Goal: Information Seeking & Learning: Find specific fact

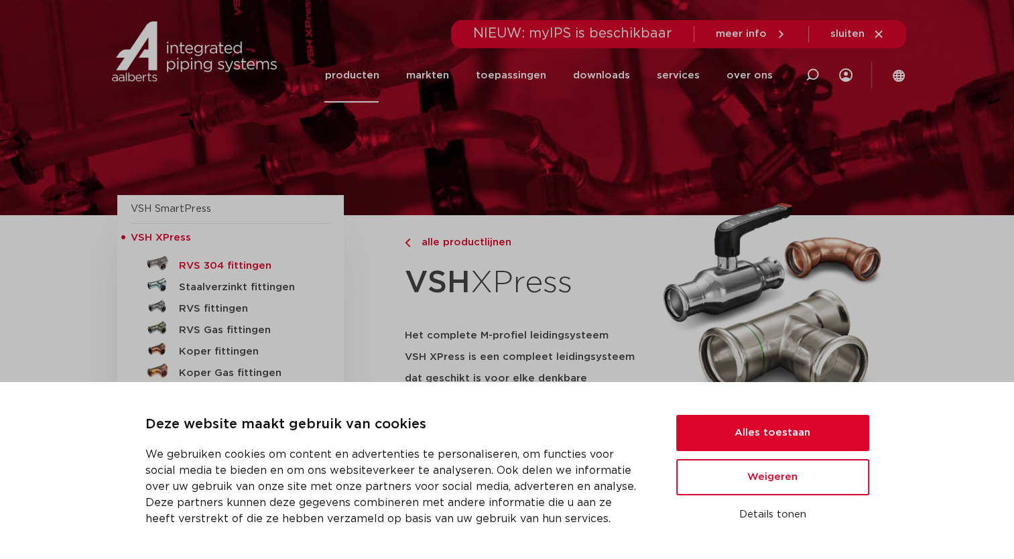
click at [205, 267] on h5 "RVS 304 fittingen" at bounding box center [245, 266] width 133 height 12
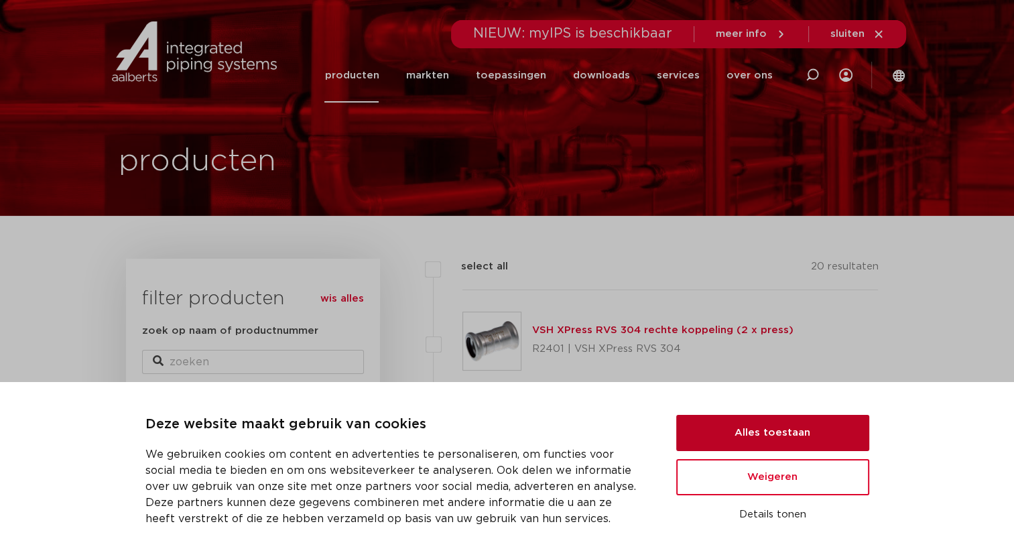
click at [770, 427] on button "Alles toestaan" at bounding box center [772, 433] width 193 height 36
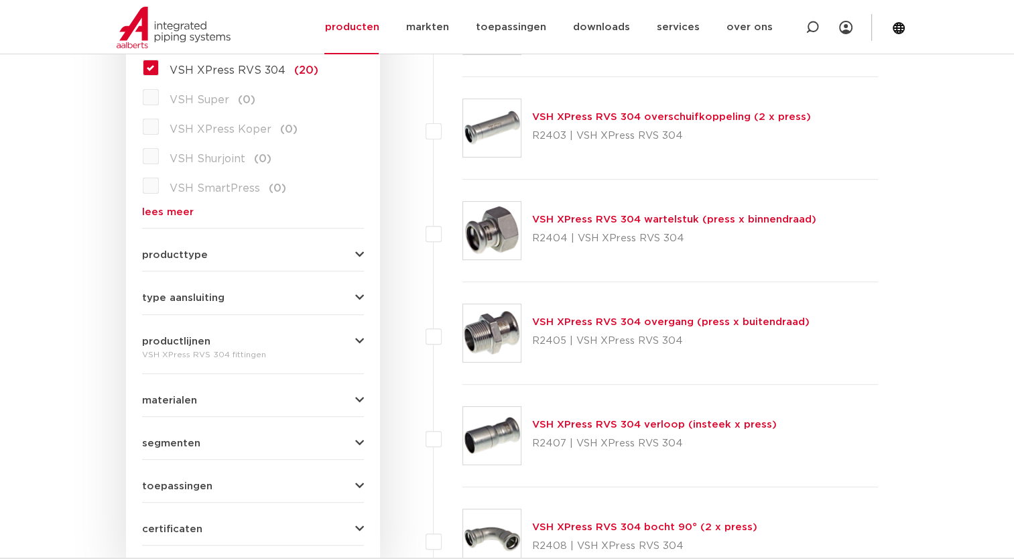
scroll to position [201, 0]
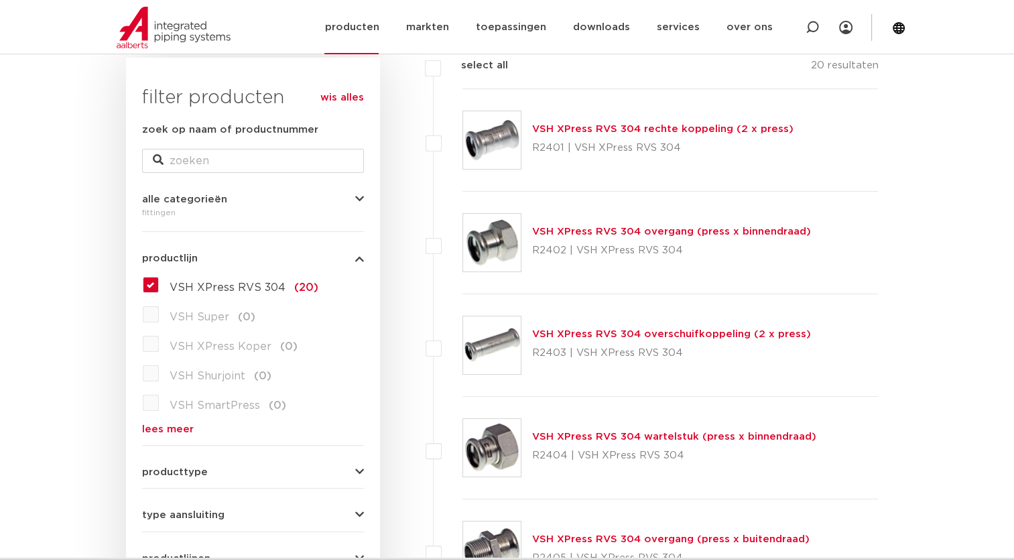
click at [373, 27] on link "producten" at bounding box center [351, 27] width 54 height 54
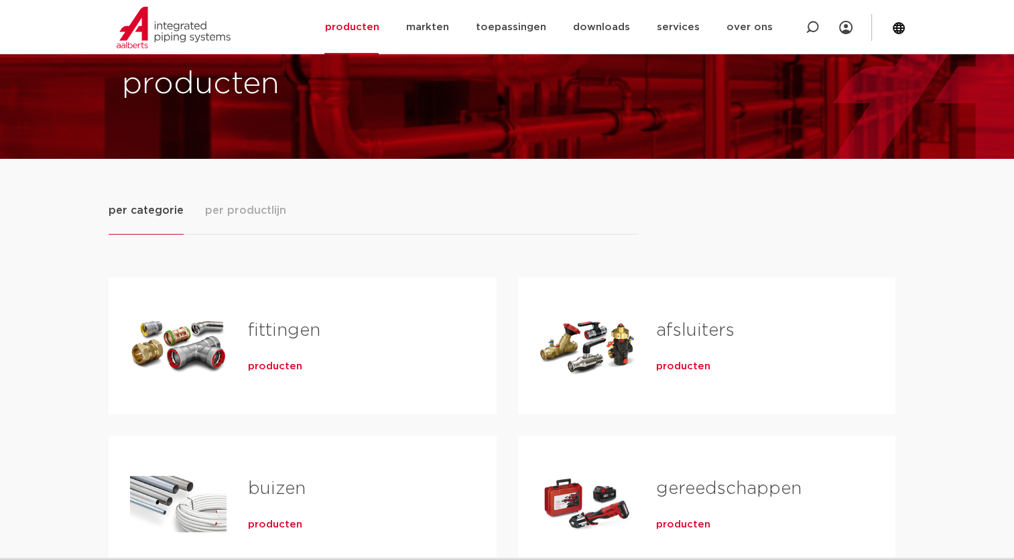
scroll to position [134, 0]
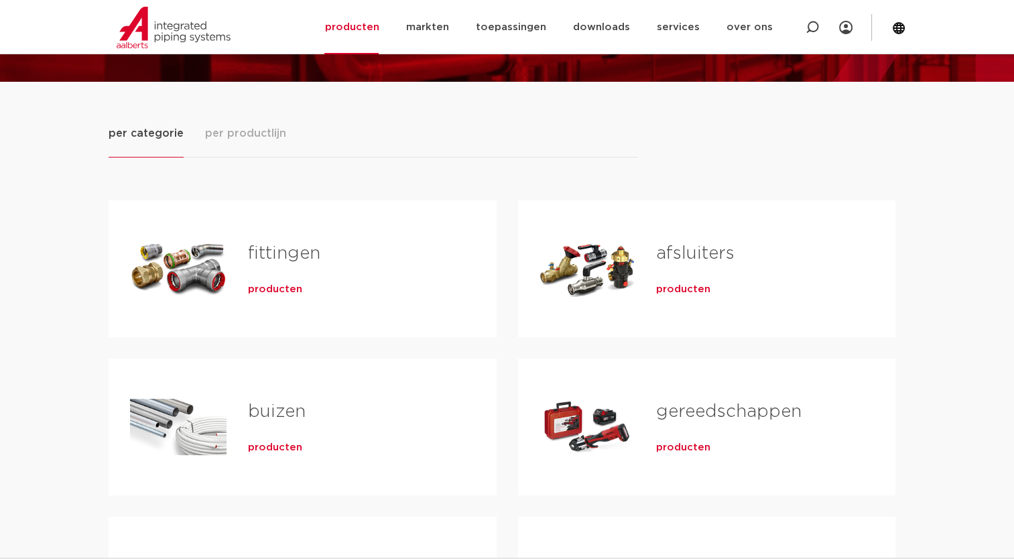
click at [277, 287] on span "producten" at bounding box center [275, 289] width 54 height 13
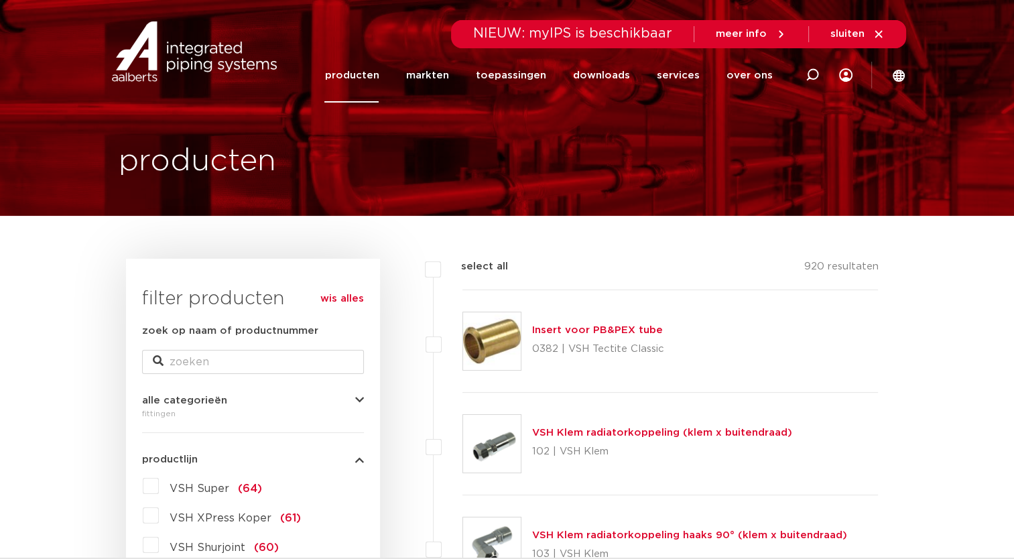
click at [367, 76] on link "producten" at bounding box center [351, 75] width 54 height 54
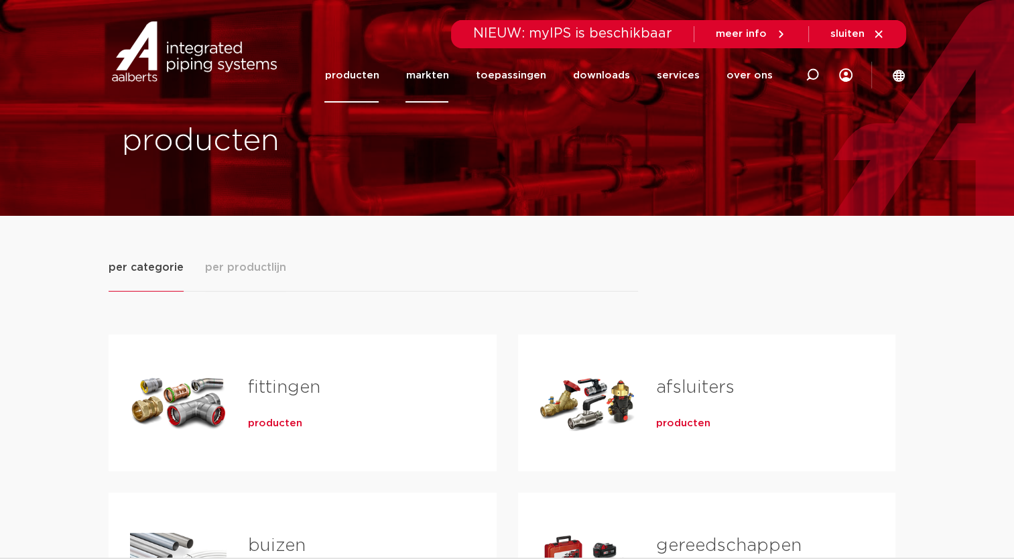
click at [443, 71] on link "markten" at bounding box center [426, 75] width 43 height 54
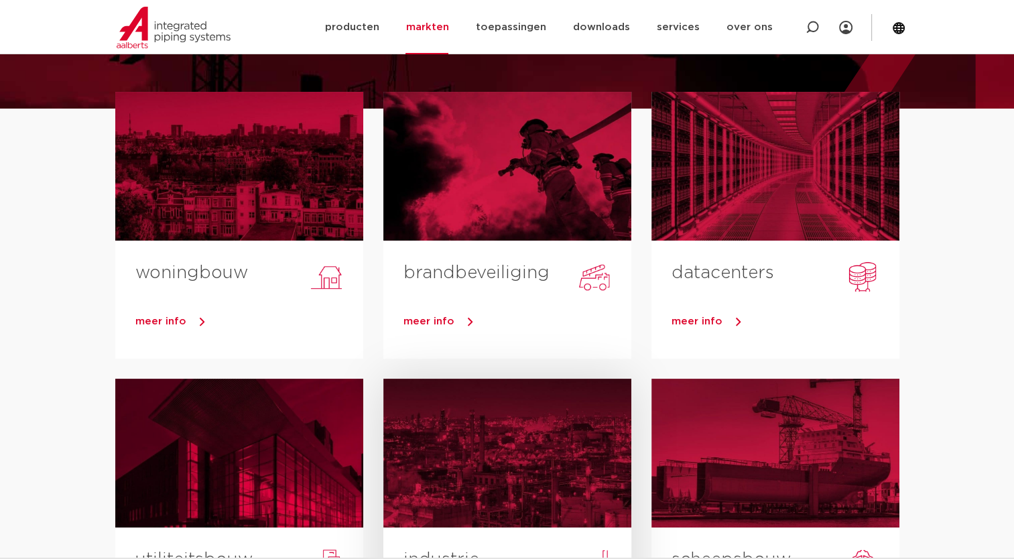
scroll to position [201, 0]
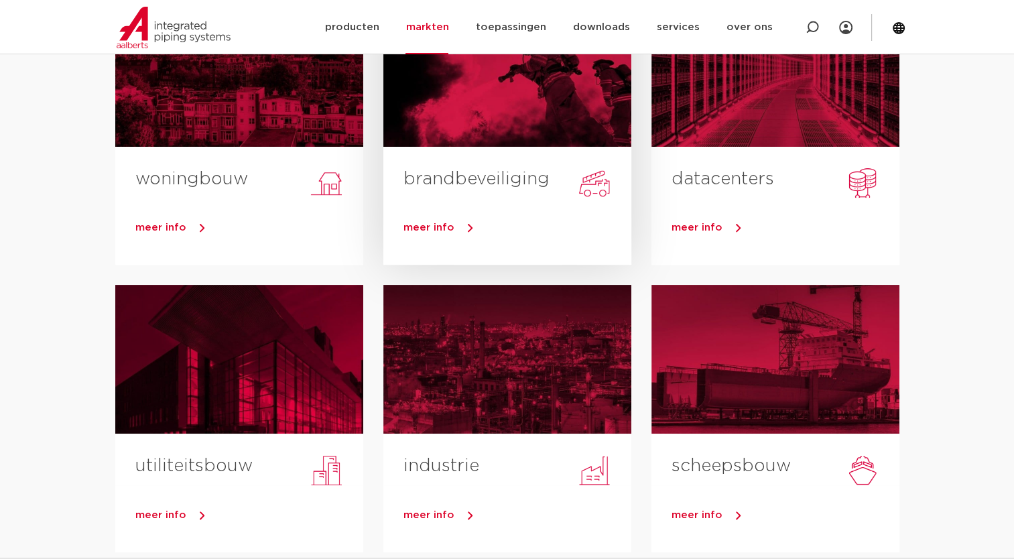
click at [502, 173] on link "brandbeveiliging" at bounding box center [476, 178] width 146 height 17
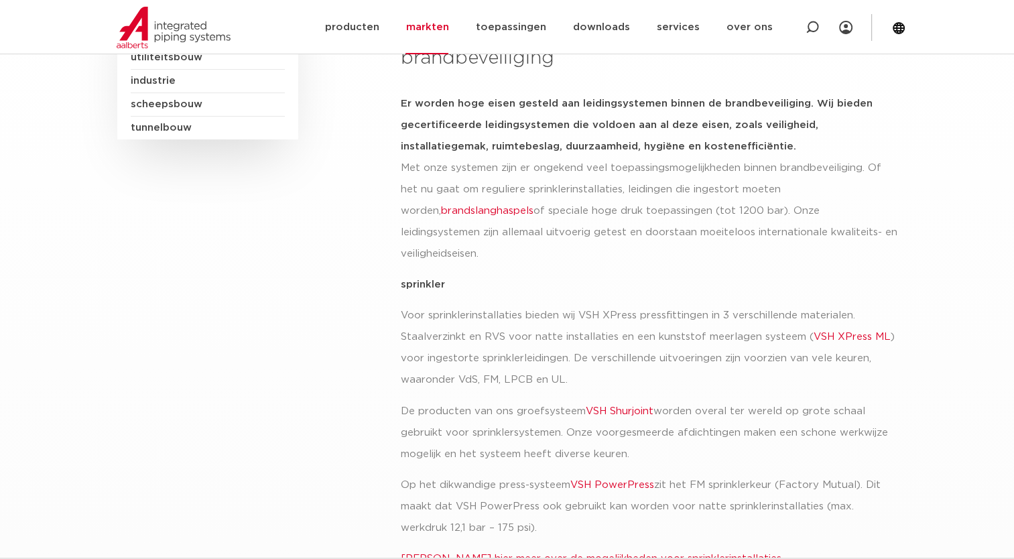
scroll to position [335, 0]
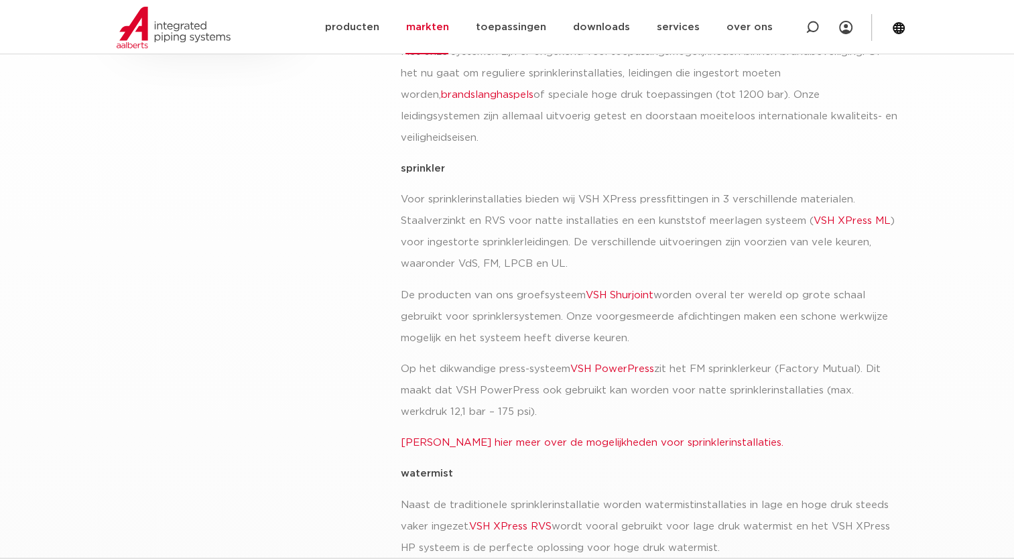
click at [614, 290] on link "VSH Shurjoint" at bounding box center [619, 295] width 68 height 10
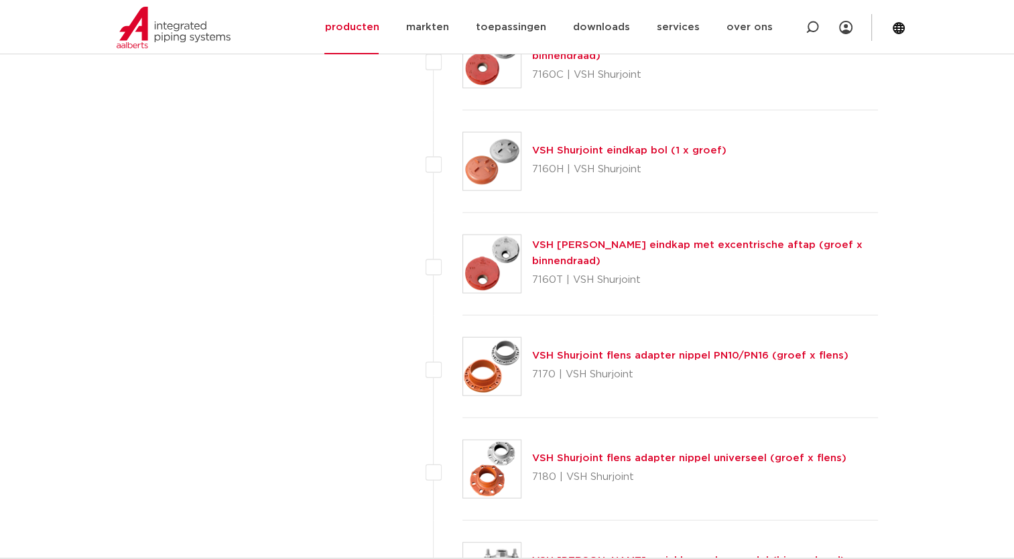
scroll to position [2948, 0]
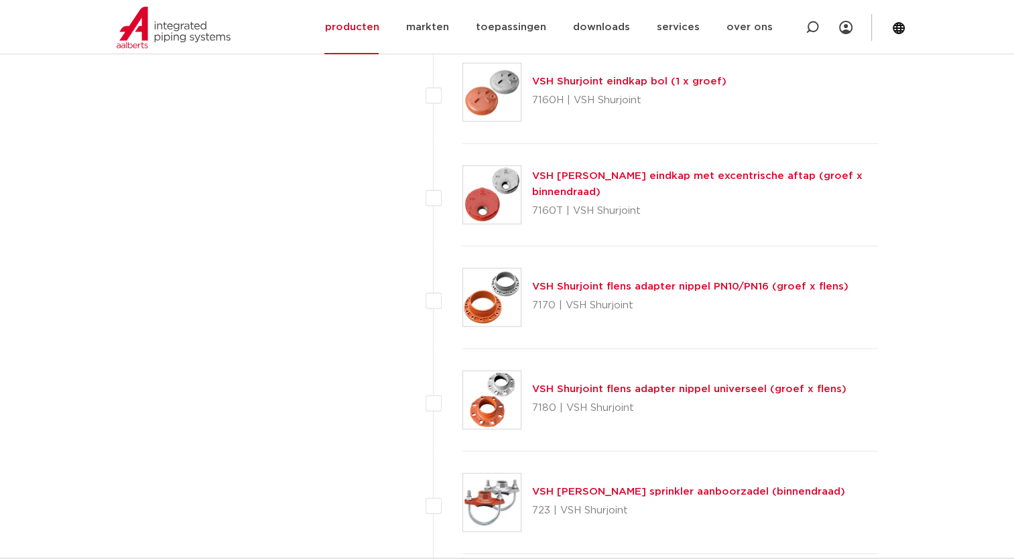
click at [627, 387] on link "VSH Shurjoint flens adapter nippel universeel (groef x flens)" at bounding box center [689, 389] width 314 height 10
click at [720, 384] on link "VSH Shurjoint flens adapter nippel universeel (groef x flens)" at bounding box center [689, 389] width 314 height 10
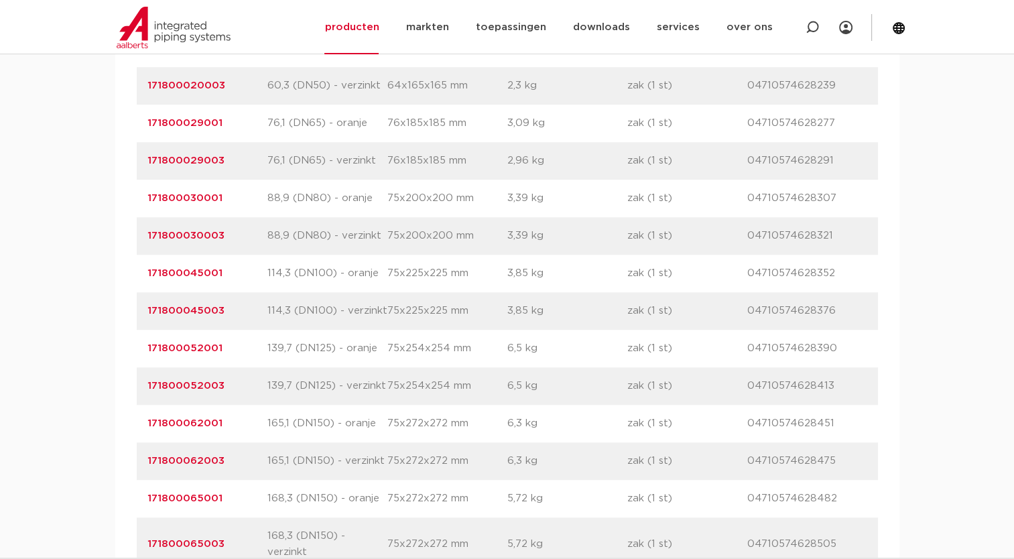
scroll to position [795, 0]
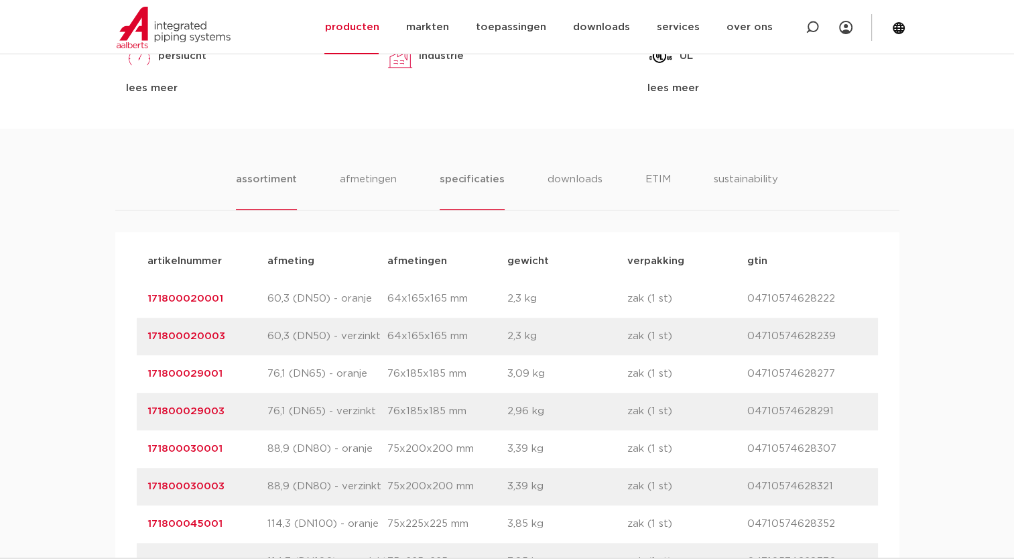
click at [468, 177] on li "specificaties" at bounding box center [472, 191] width 64 height 38
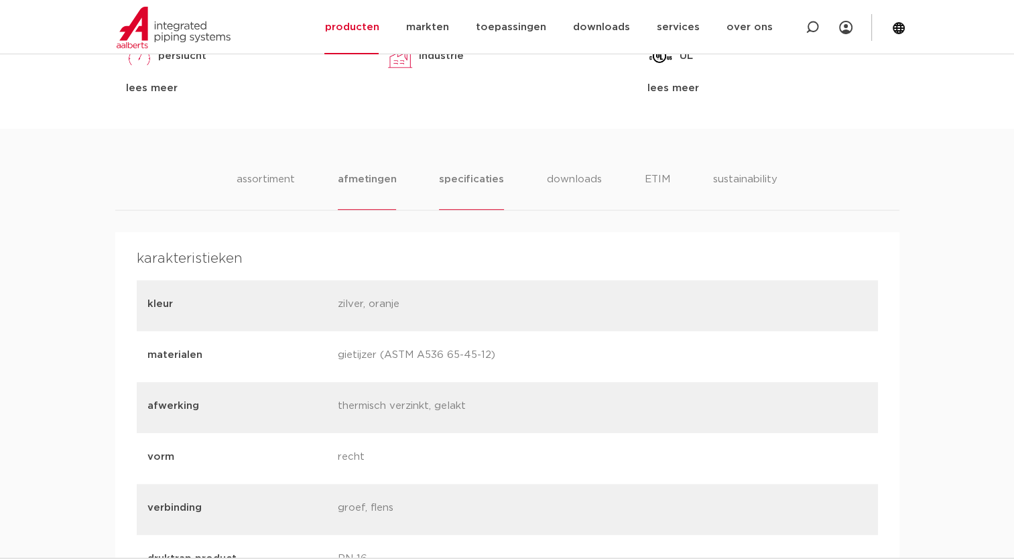
click at [381, 182] on li "afmetingen" at bounding box center [367, 191] width 58 height 38
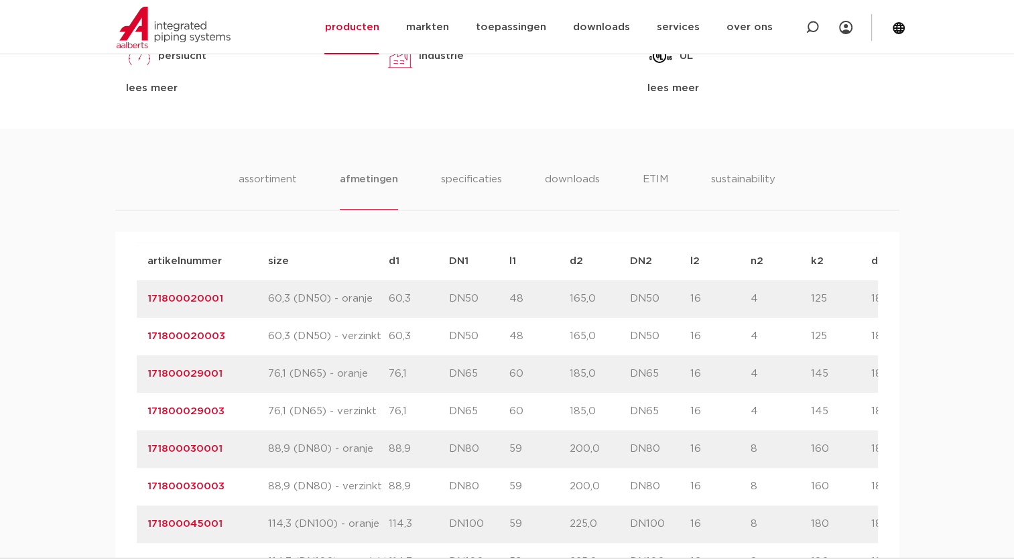
click at [206, 331] on link "171800020003" at bounding box center [186, 336] width 78 height 10
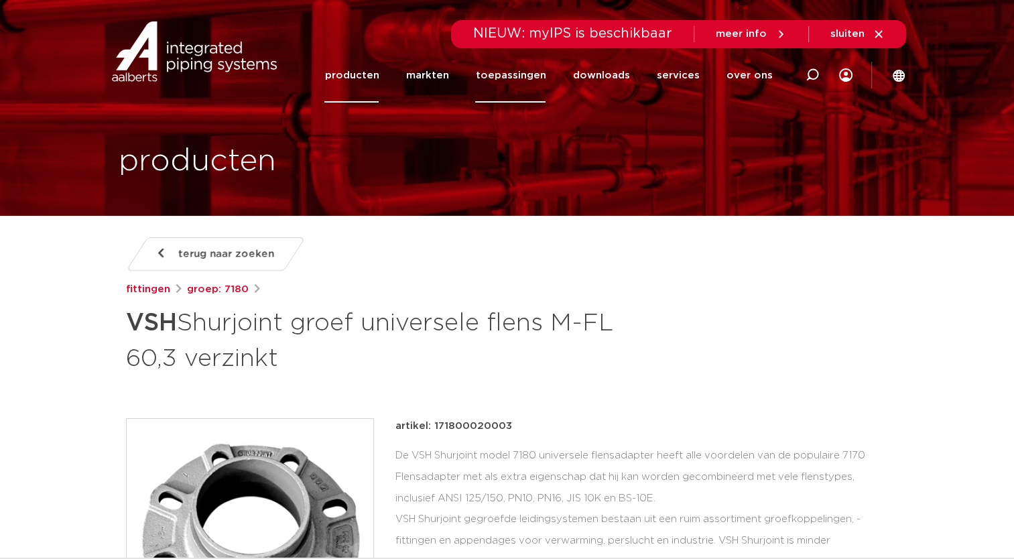
click at [525, 74] on link "toepassingen" at bounding box center [510, 75] width 70 height 54
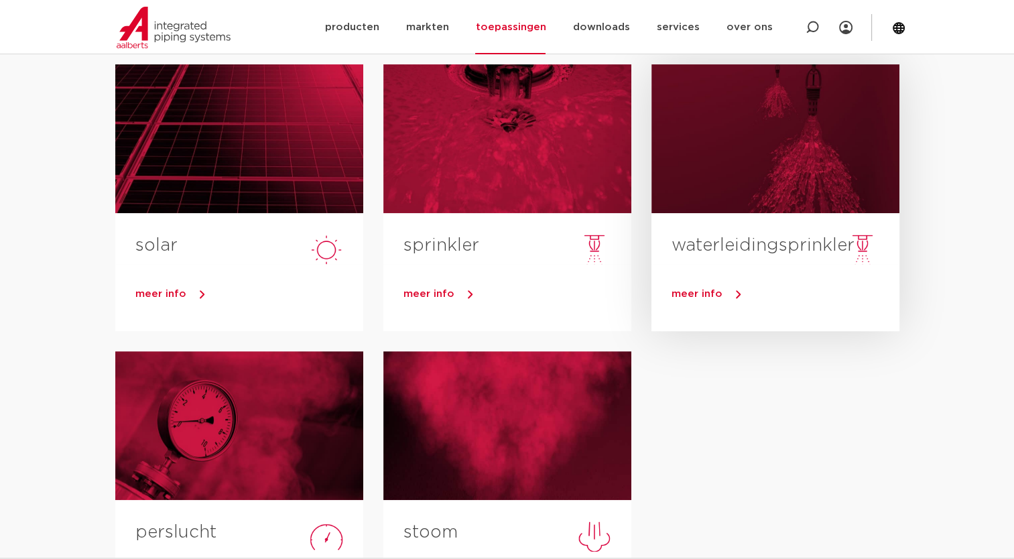
scroll to position [536, 0]
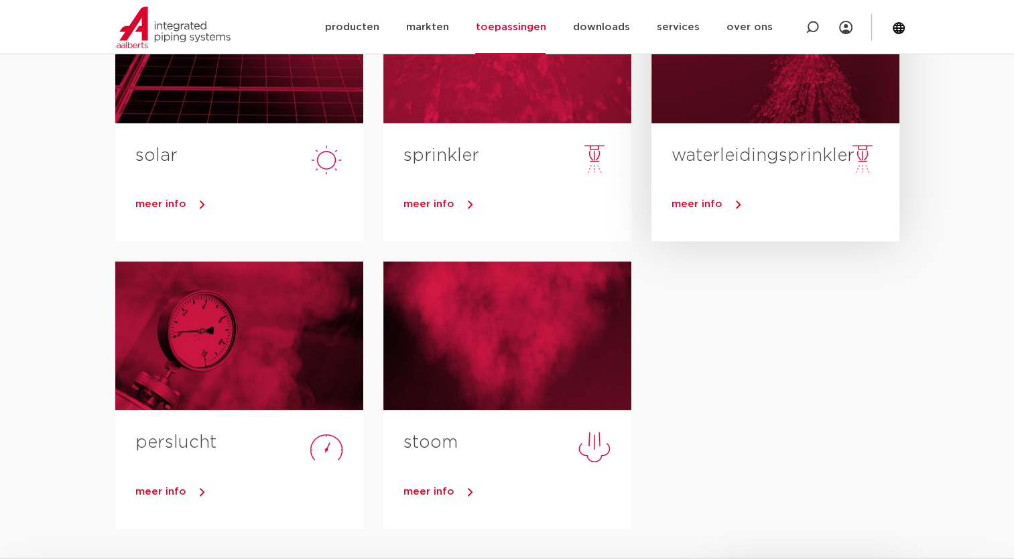
click at [788, 157] on link "waterleidingsprinkler" at bounding box center [762, 155] width 183 height 17
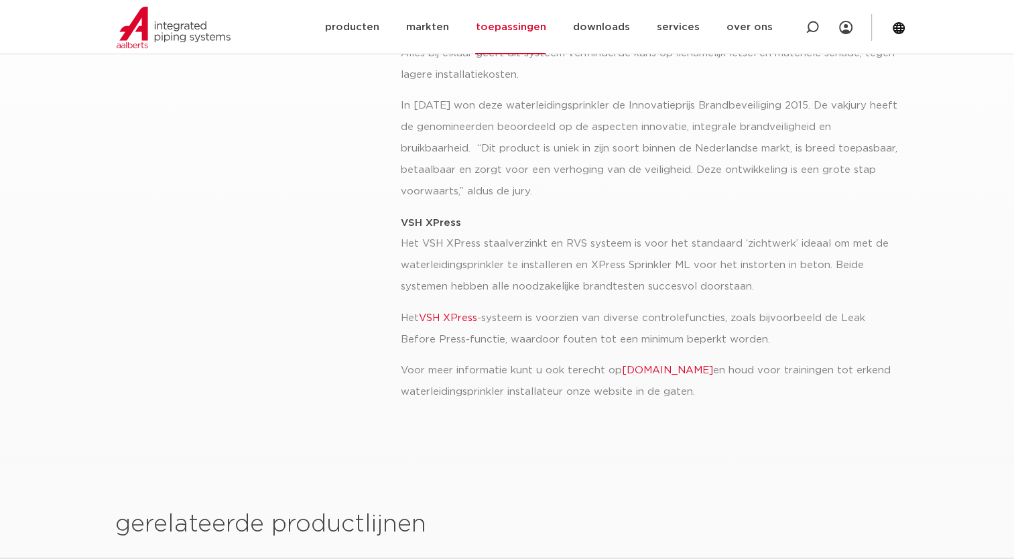
scroll to position [469, 0]
click at [695, 369] on link "[DOMAIN_NAME]" at bounding box center [666, 369] width 91 height 10
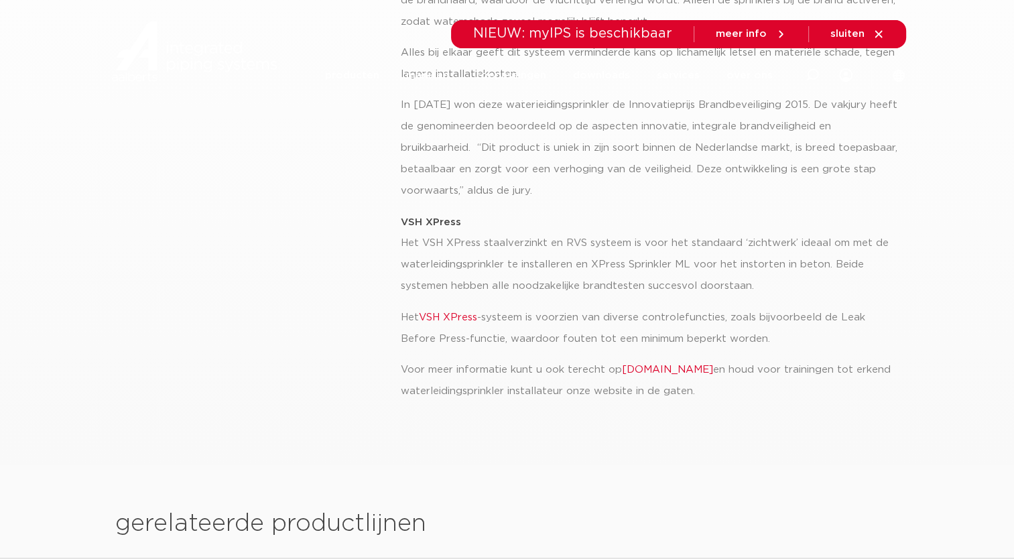
scroll to position [469, 0]
click at [466, 318] on link "VSH XPress" at bounding box center [447, 317] width 58 height 10
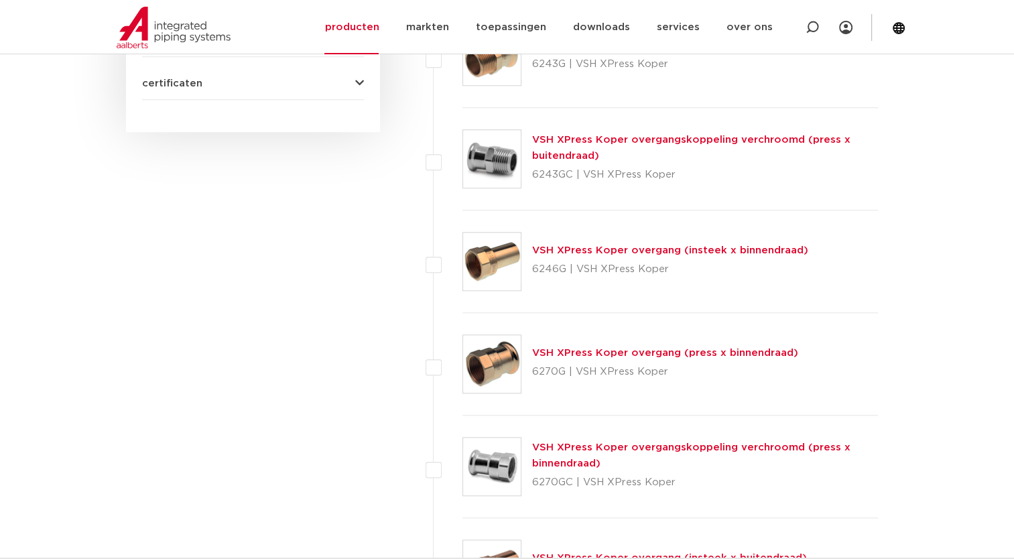
scroll to position [603, 0]
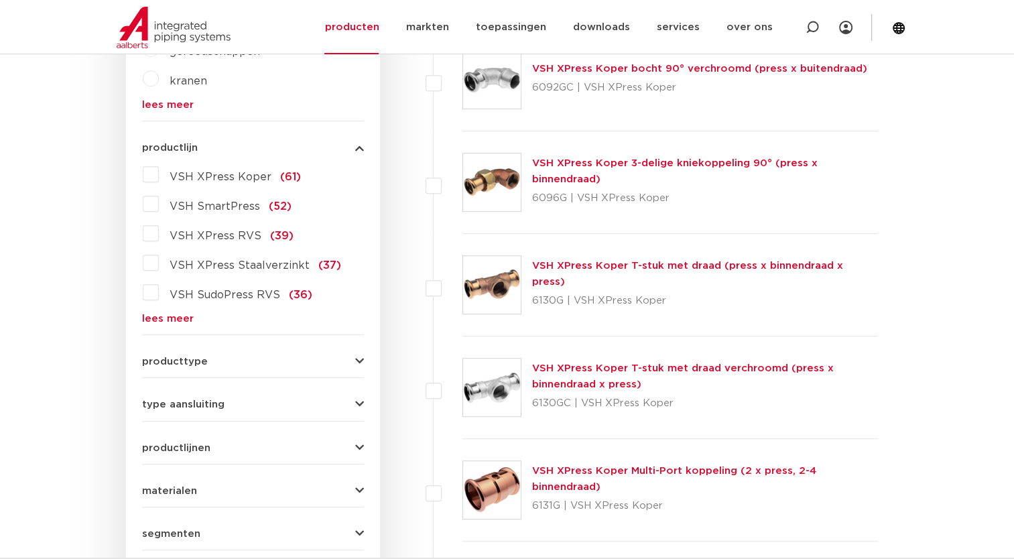
click at [159, 234] on label "VSH XPress RVS (39)" at bounding box center [226, 232] width 135 height 21
click at [0, 0] on input "VSH XPress RVS (39)" at bounding box center [0, 0] width 0 height 0
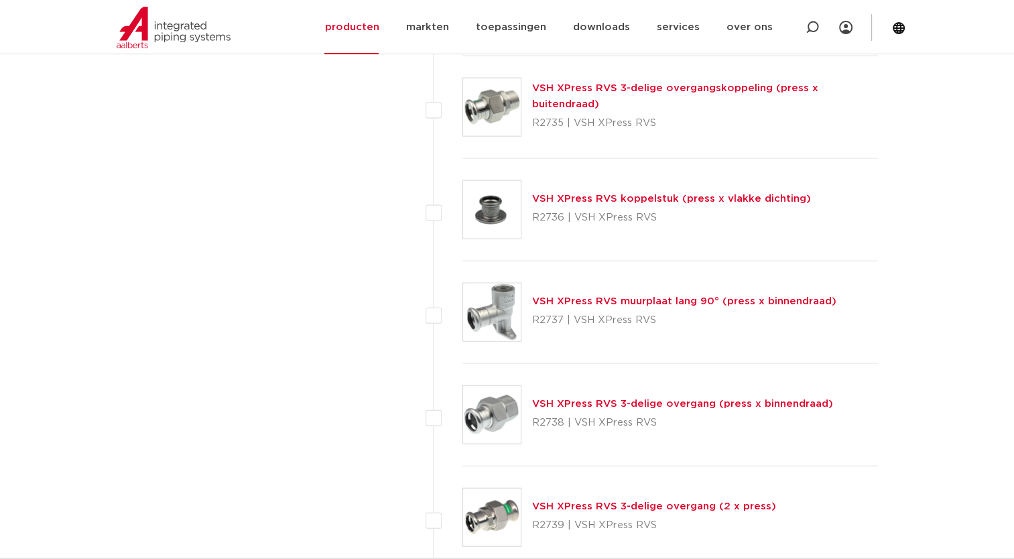
scroll to position [3015, 0]
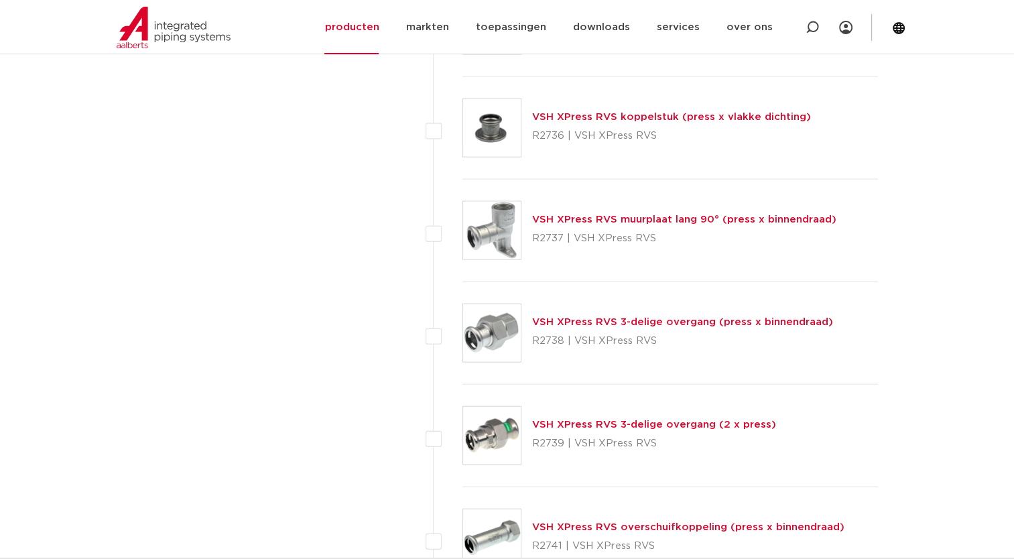
click at [490, 127] on img at bounding box center [492, 128] width 58 height 58
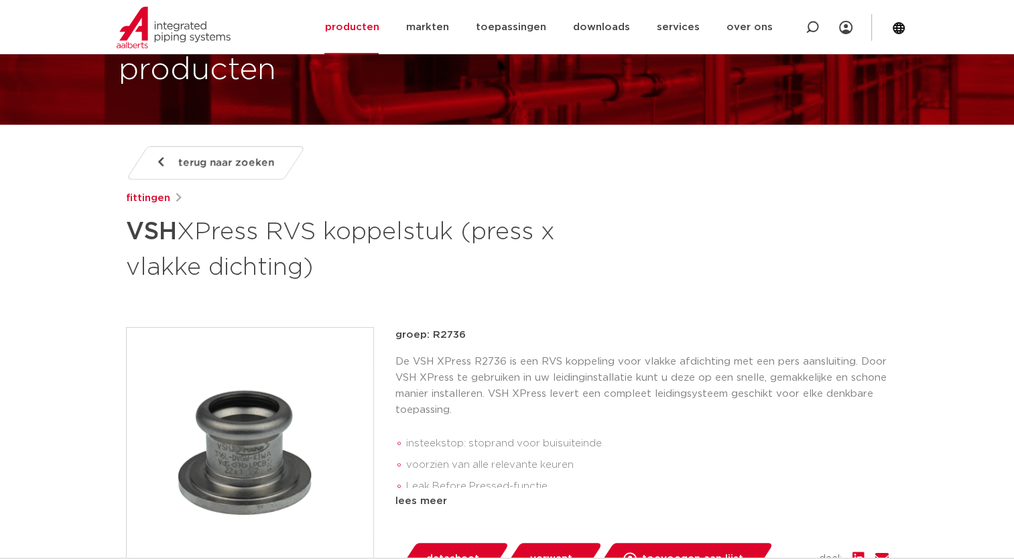
scroll to position [201, 0]
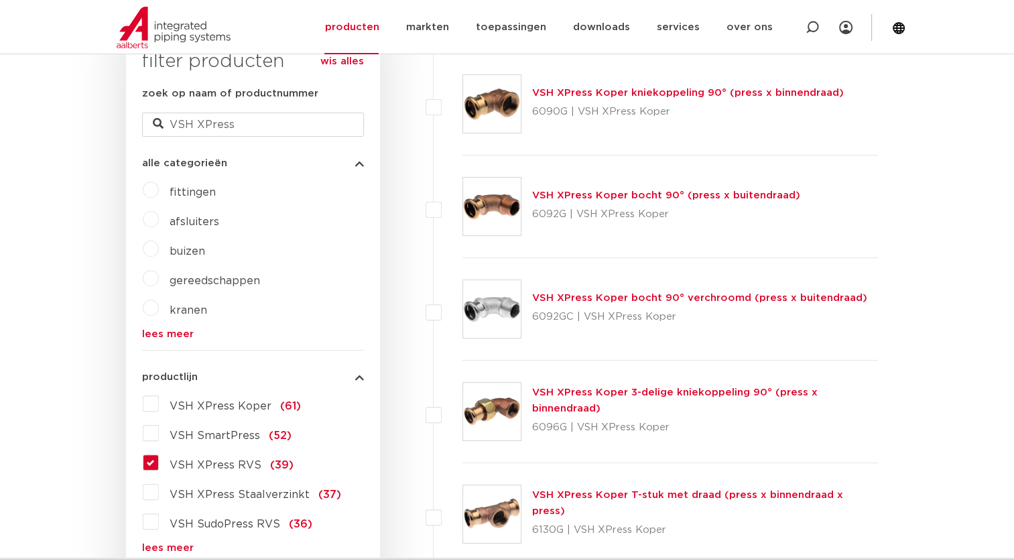
scroll to position [335, 0]
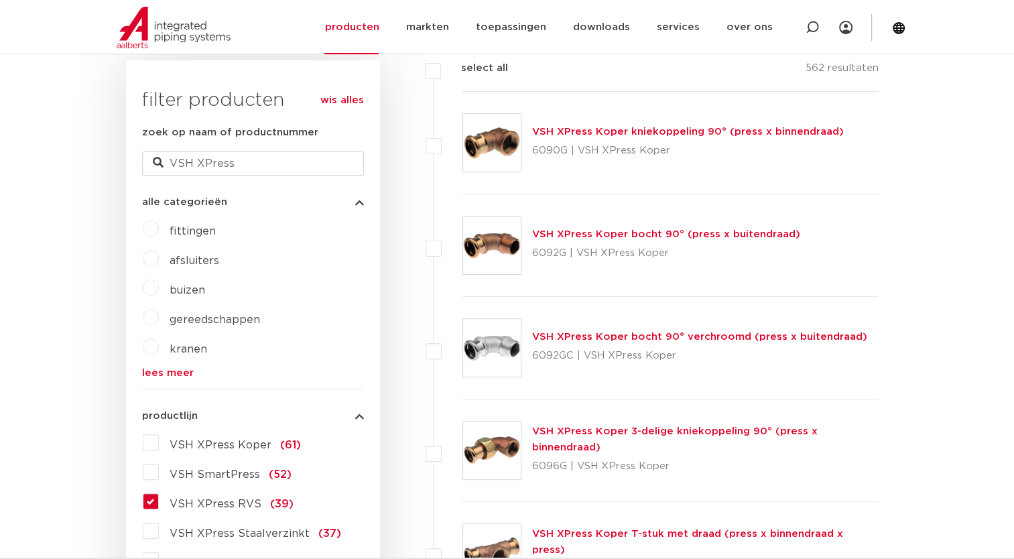
click at [159, 261] on label "afsluiters" at bounding box center [189, 257] width 60 height 21
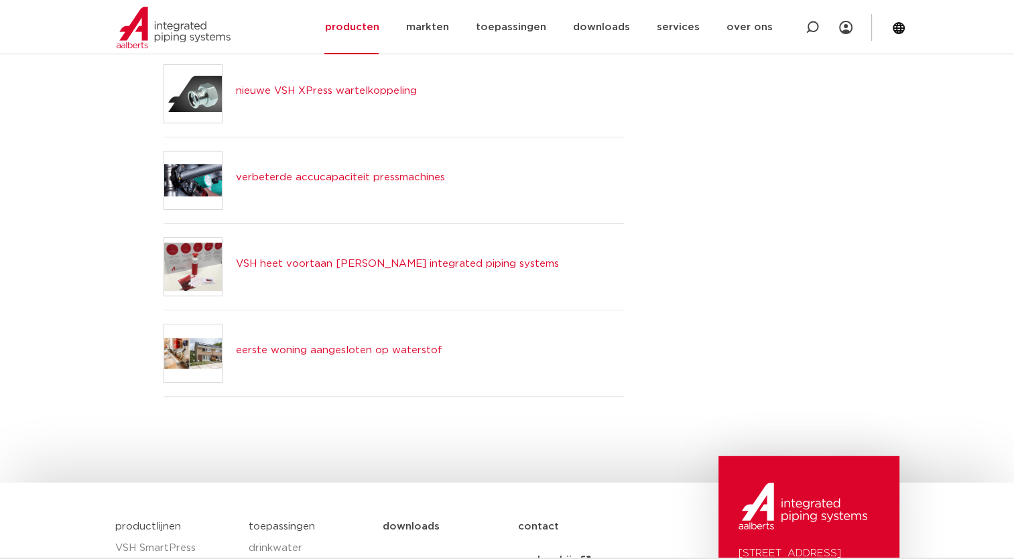
scroll to position [335, 0]
click at [448, 25] on link "markten" at bounding box center [426, 27] width 43 height 54
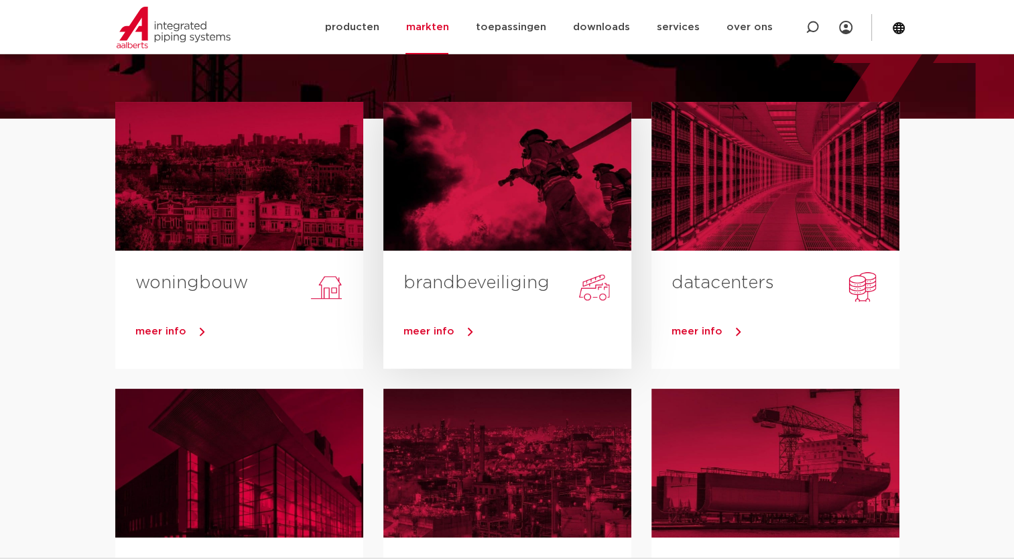
scroll to position [67, 0]
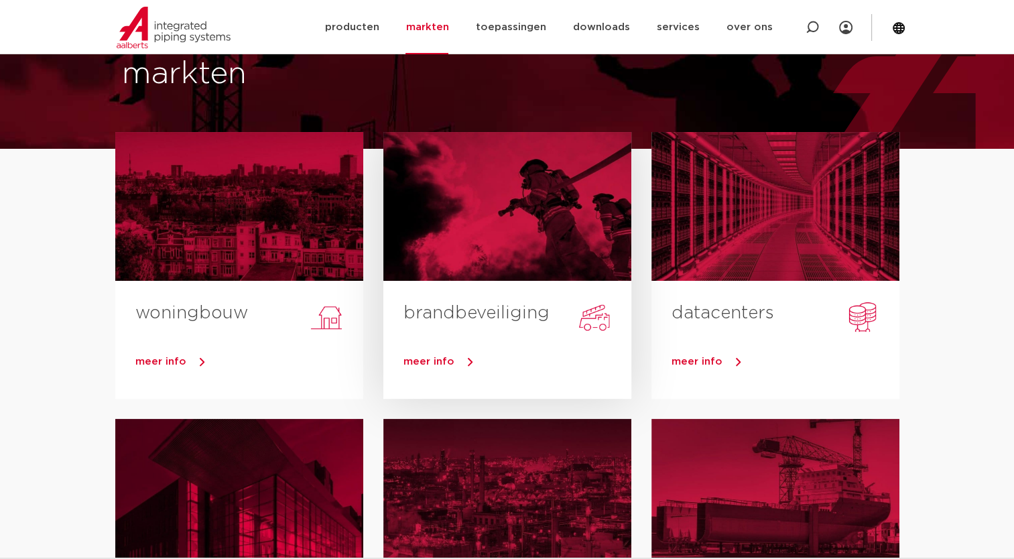
click at [513, 313] on link "brandbeveiliging" at bounding box center [476, 312] width 146 height 17
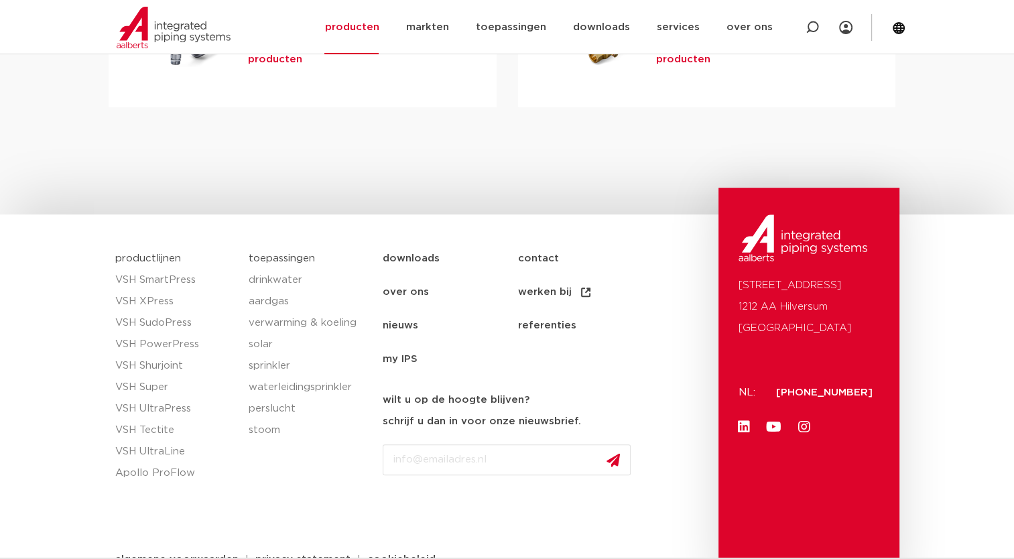
scroll to position [708, 0]
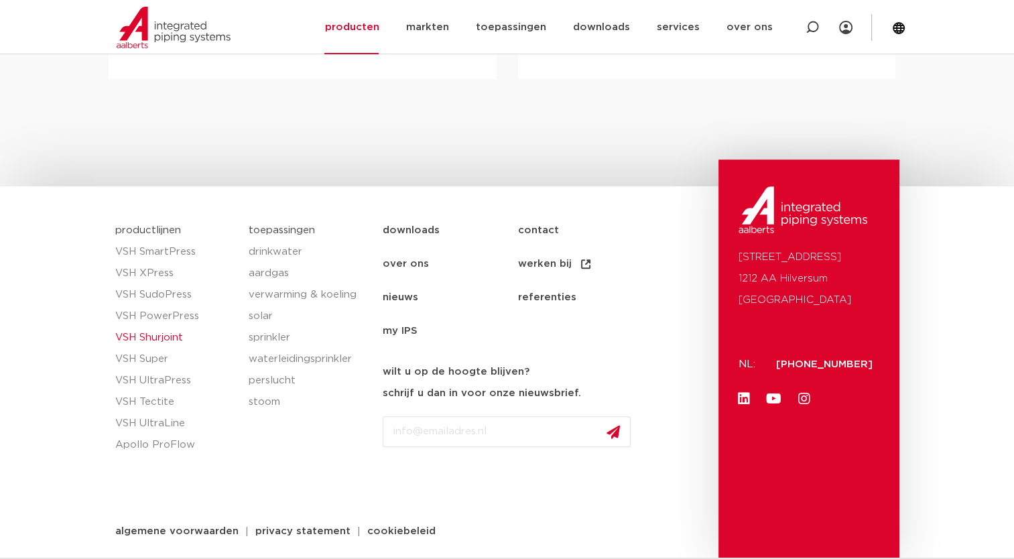
click at [141, 338] on link "VSH Shurjoint" at bounding box center [175, 337] width 121 height 21
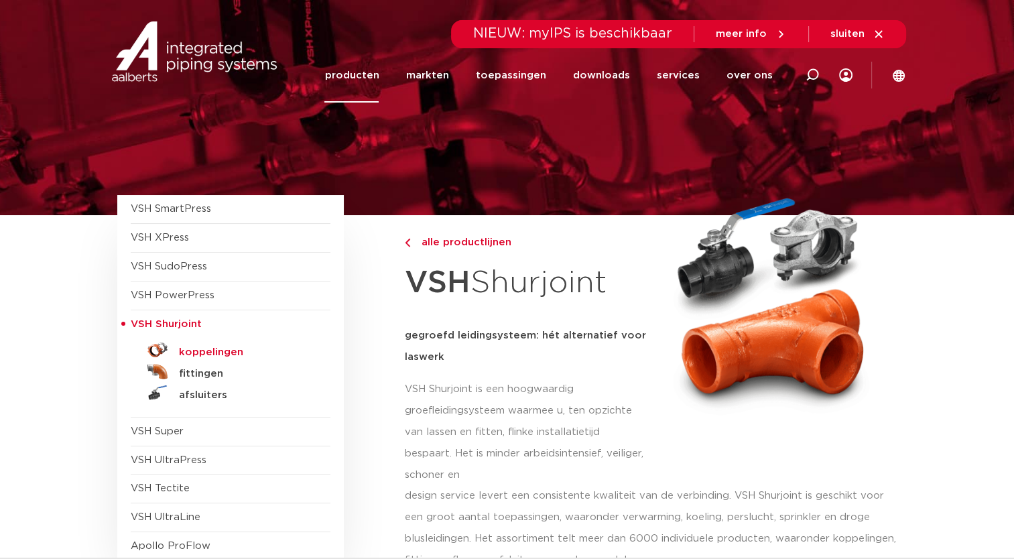
click at [201, 352] on h5 "koppelingen" at bounding box center [245, 352] width 133 height 12
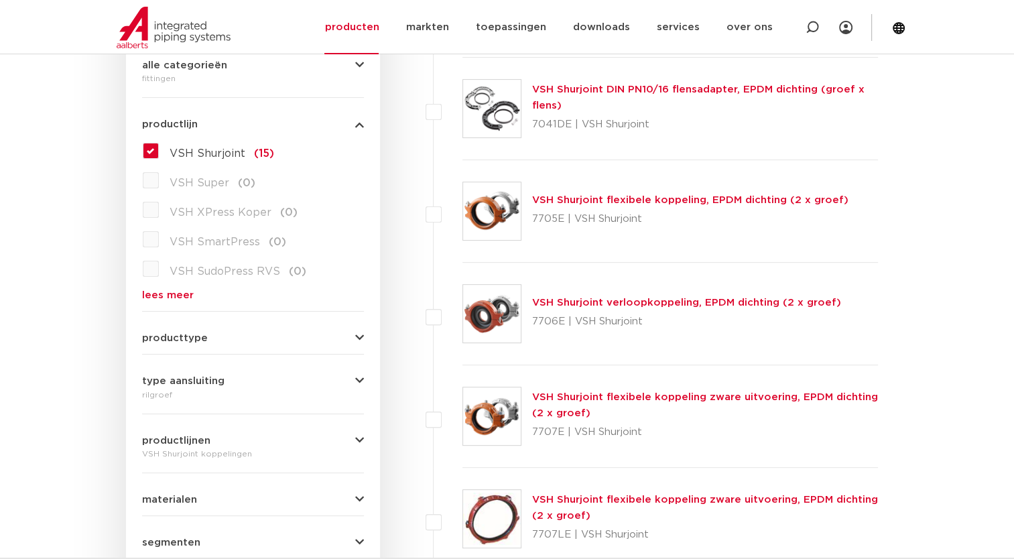
click at [159, 150] on label "VSH Shurjoint (15)" at bounding box center [216, 150] width 115 height 21
click at [0, 0] on input "VSH Shurjoint (15)" at bounding box center [0, 0] width 0 height 0
click at [371, 25] on link "producten" at bounding box center [351, 27] width 54 height 54
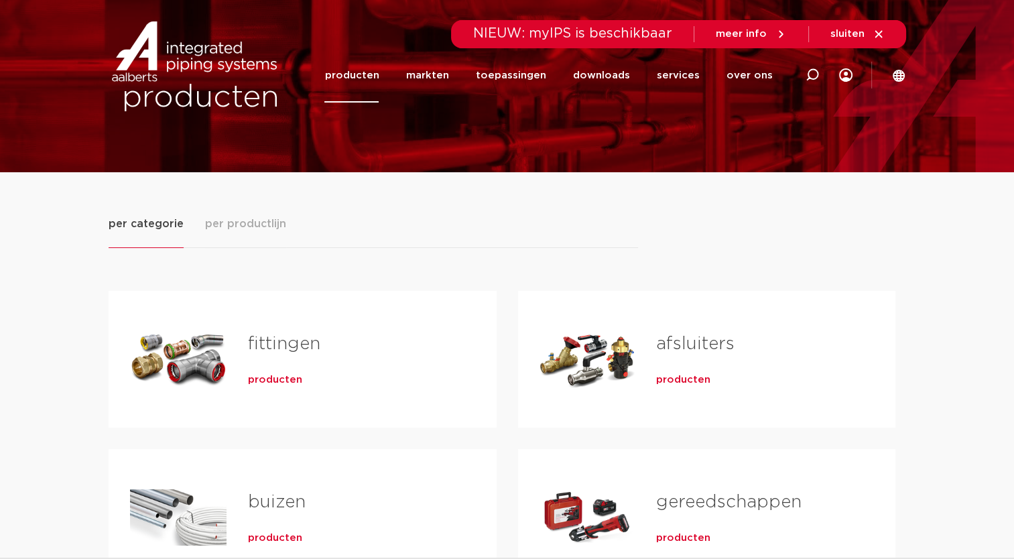
scroll to position [67, 0]
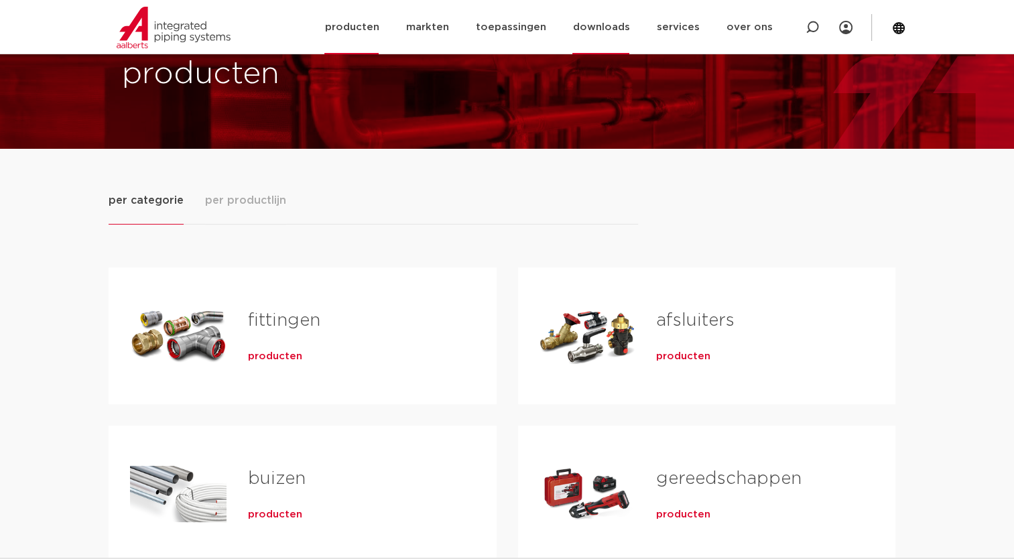
click at [600, 26] on link "downloads" at bounding box center [600, 27] width 57 height 54
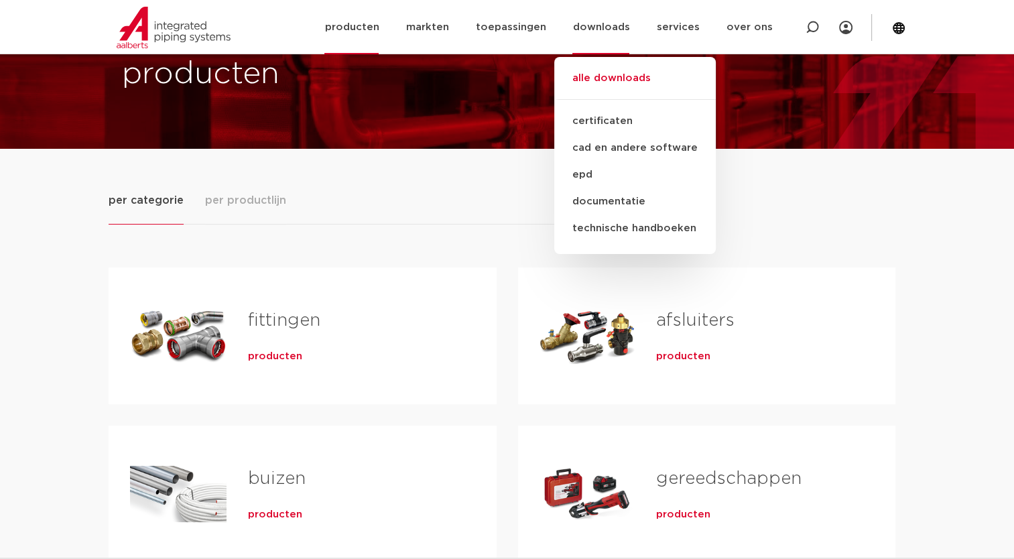
click at [605, 74] on link "alle downloads" at bounding box center [634, 84] width 161 height 29
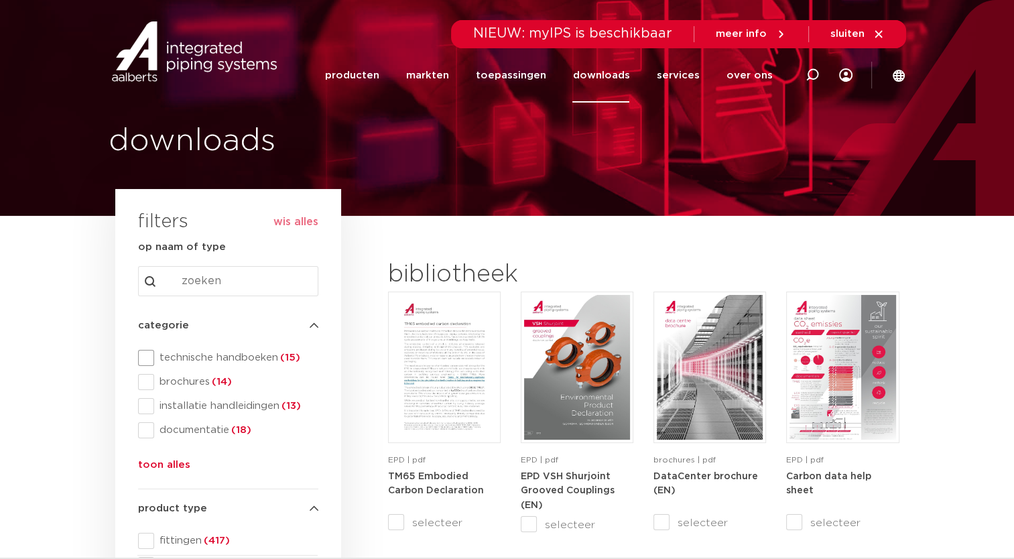
click at [149, 358] on span at bounding box center [146, 358] width 16 height 16
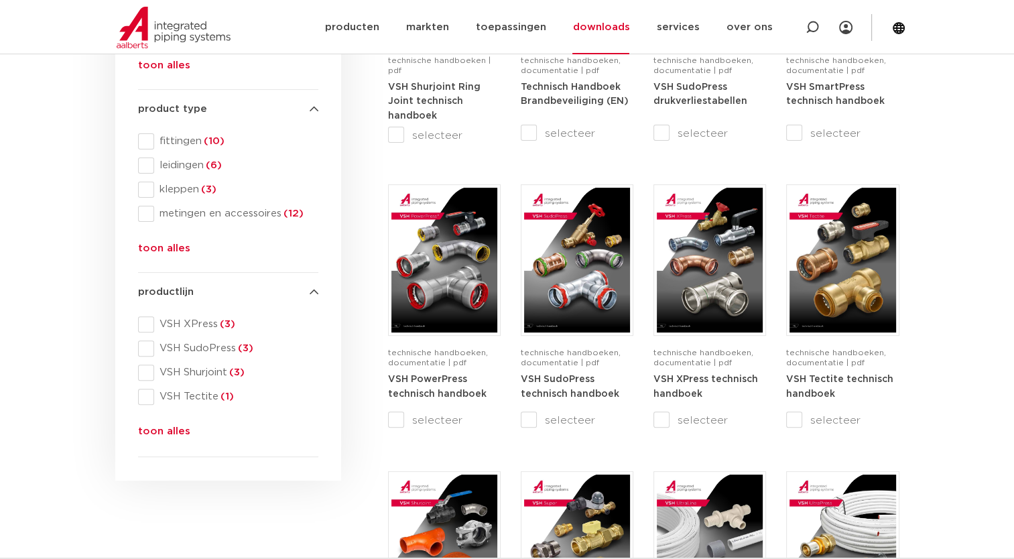
scroll to position [402, 0]
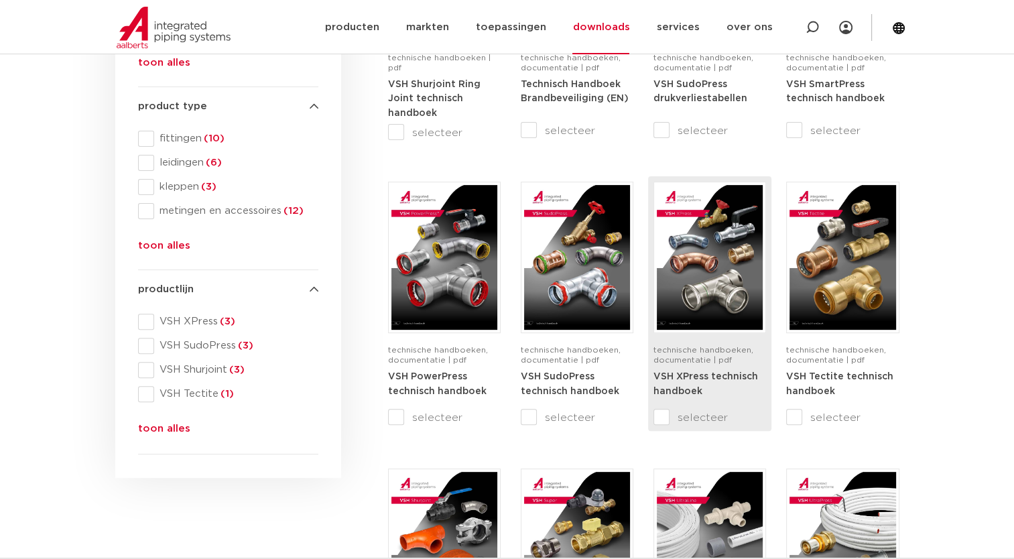
click at [662, 415] on input "selecteer" at bounding box center [681, 417] width 56 height 16
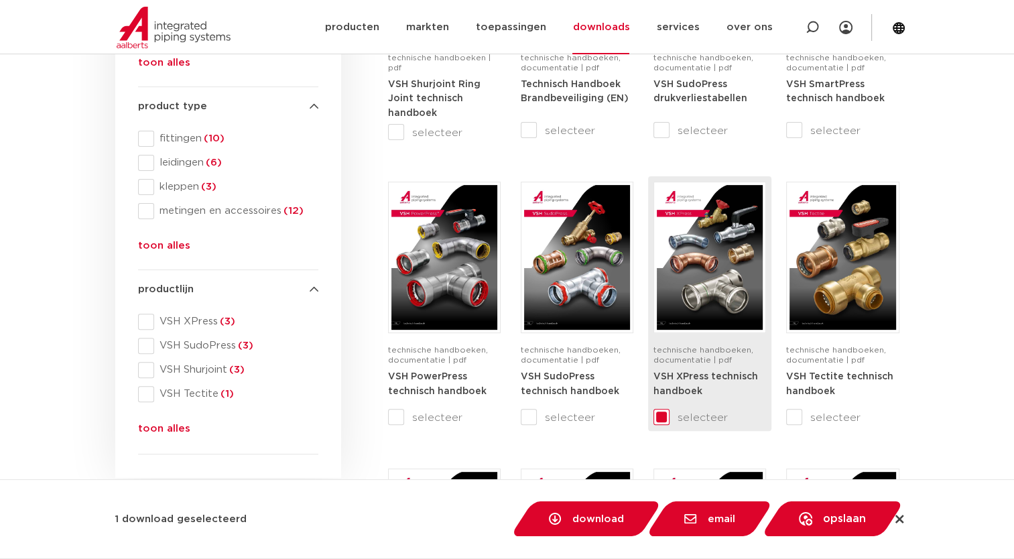
click at [697, 316] on img at bounding box center [710, 257] width 106 height 145
checkbox input "false"
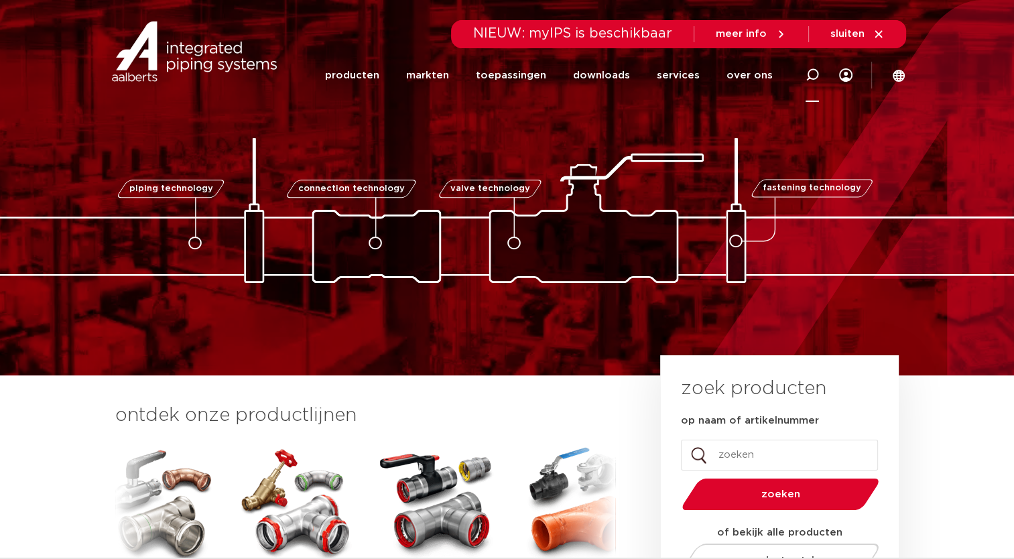
click at [807, 72] on icon at bounding box center [811, 74] width 13 height 13
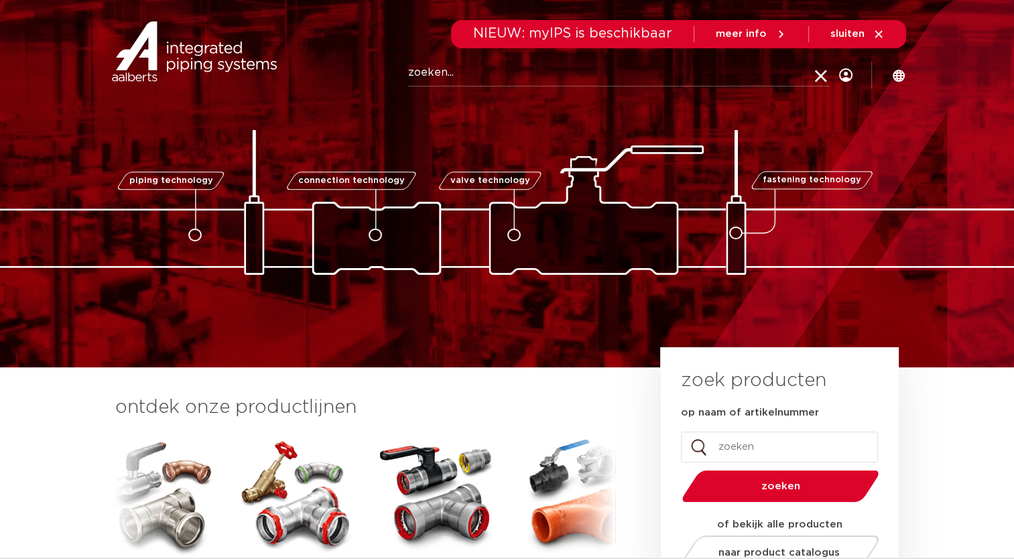
scroll to position [134, 0]
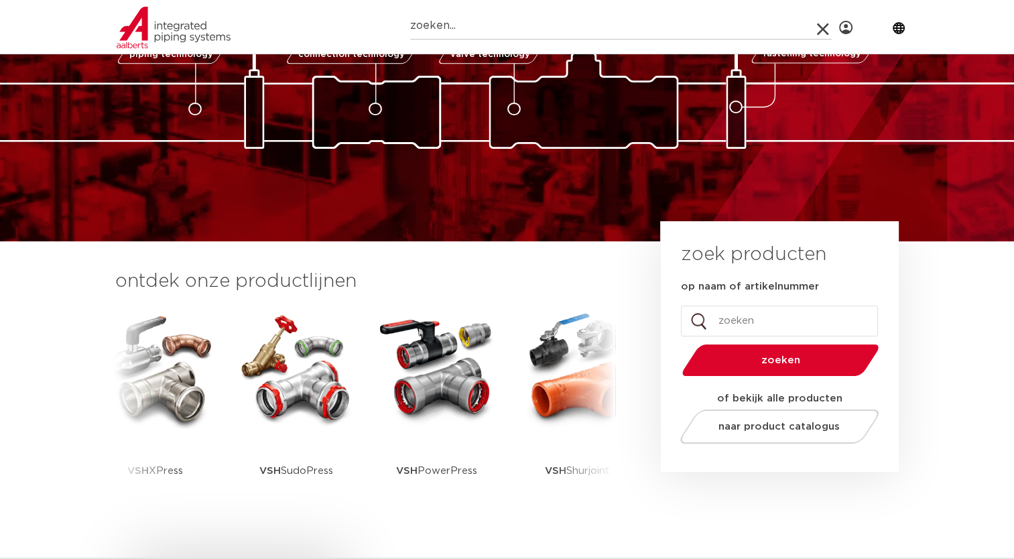
click at [726, 326] on input "op naam of artikelnummer" at bounding box center [779, 321] width 197 height 31
type input "1v5000029002"
click at [676, 343] on button "zoeken" at bounding box center [780, 360] width 208 height 34
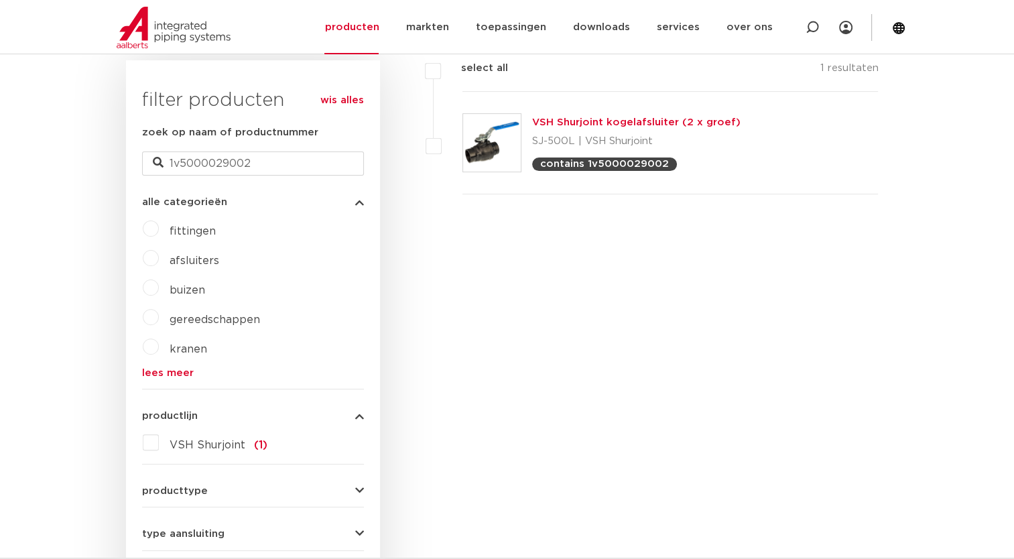
click at [490, 150] on img at bounding box center [492, 143] width 58 height 58
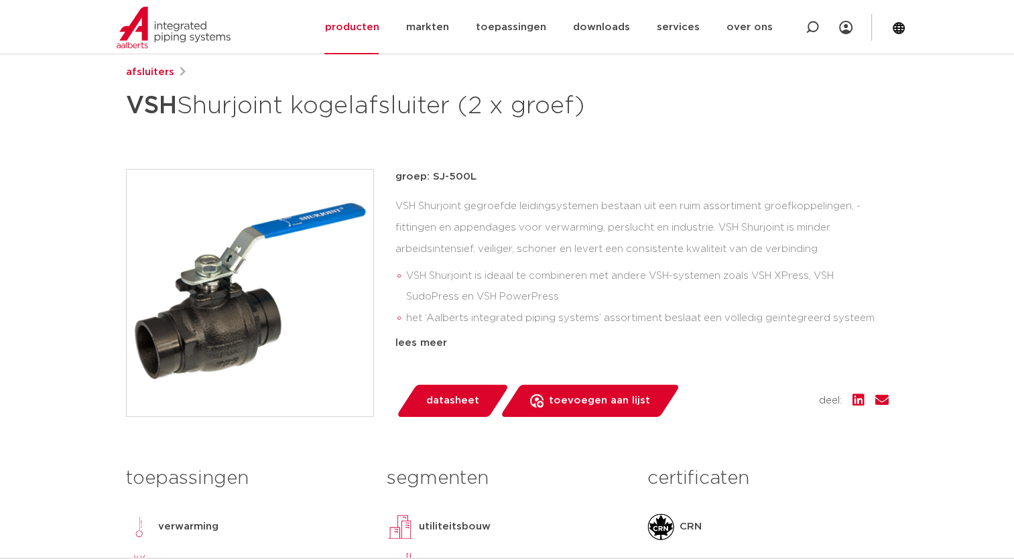
scroll to position [201, 0]
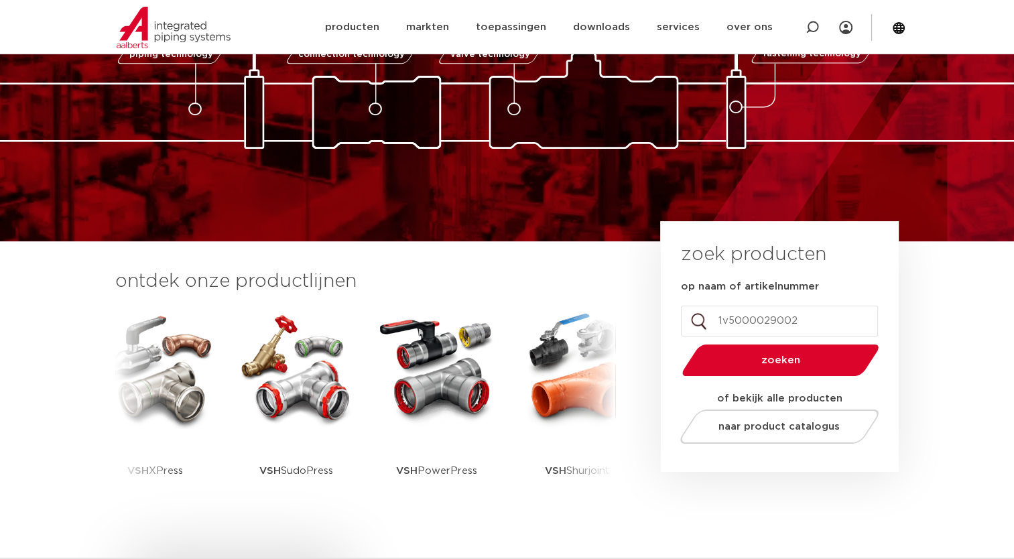
drag, startPoint x: 729, startPoint y: 320, endPoint x: 819, endPoint y: 324, distance: 90.6
click at [819, 324] on input "1v5000029002" at bounding box center [779, 321] width 197 height 31
type input "1v30n0029006"
click at [676, 343] on button "zoeken" at bounding box center [780, 360] width 208 height 34
